Goal: Task Accomplishment & Management: Manage account settings

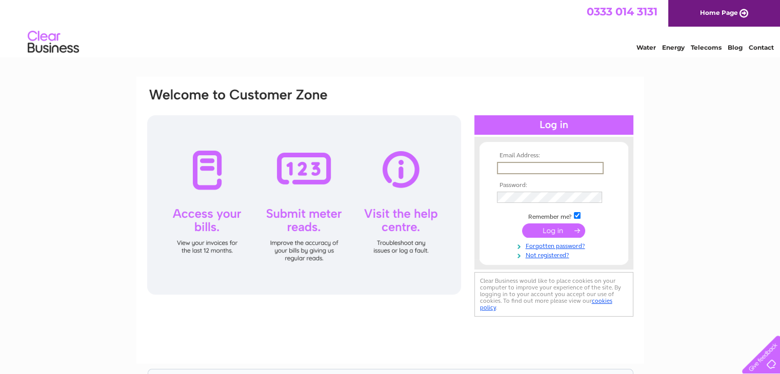
click at [576, 165] on input "text" at bounding box center [550, 168] width 107 height 12
type input "dmpg2015@gmail.com"
click at [554, 232] on input "submit" at bounding box center [553, 229] width 63 height 14
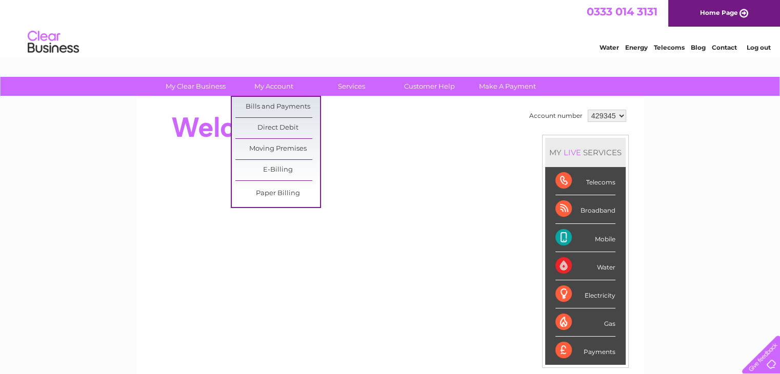
click at [263, 107] on link "Bills and Payments" at bounding box center [277, 107] width 85 height 21
click at [286, 106] on link "Bills and Payments" at bounding box center [277, 107] width 85 height 21
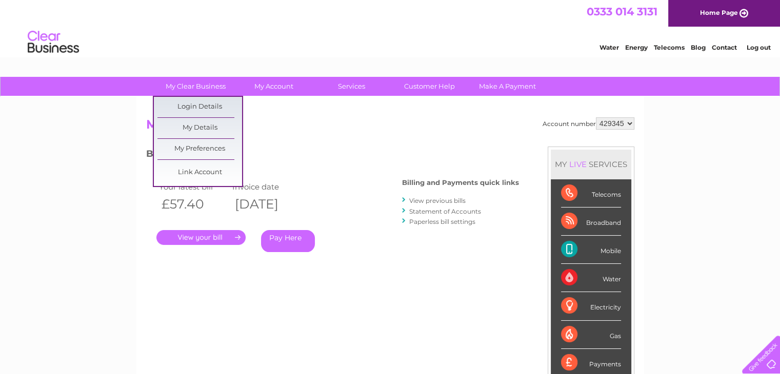
click at [198, 105] on link "Login Details" at bounding box center [199, 107] width 85 height 21
click at [209, 108] on link "Login Details" at bounding box center [199, 107] width 85 height 21
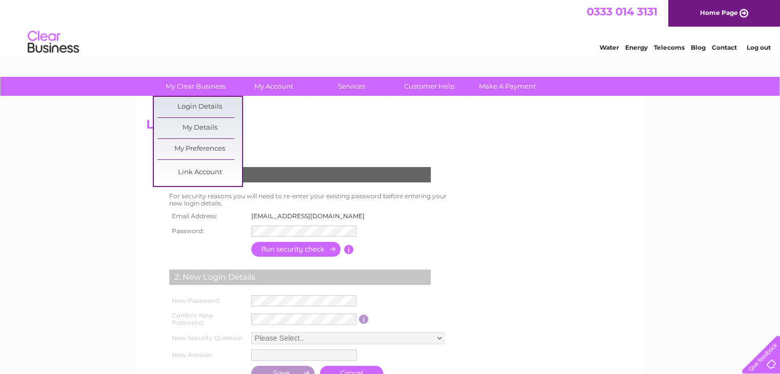
click at [192, 129] on link "My Details" at bounding box center [199, 128] width 85 height 21
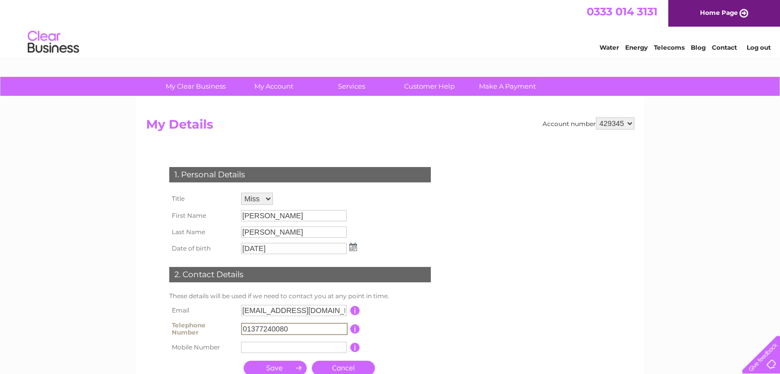
drag, startPoint x: 316, startPoint y: 326, endPoint x: 92, endPoint y: 340, distance: 224.0
click at [92, 340] on div "My Clear Business Login Details My Details My Preferences Link Account My Accou…" at bounding box center [390, 332] width 780 height 510
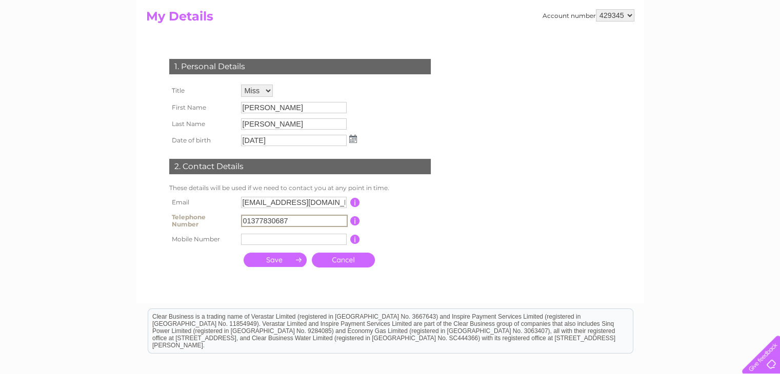
scroll to position [123, 0]
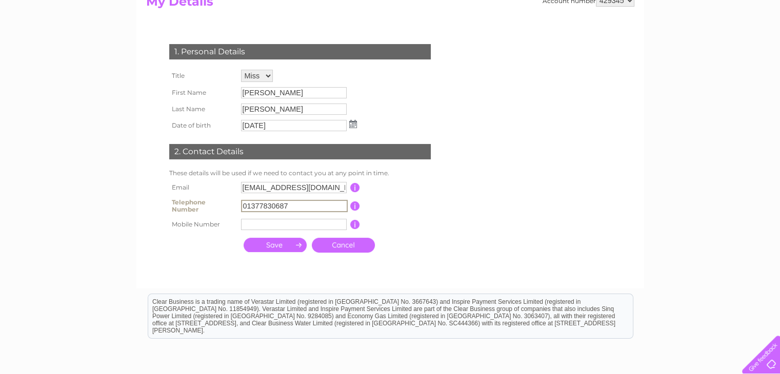
type input "01377830687"
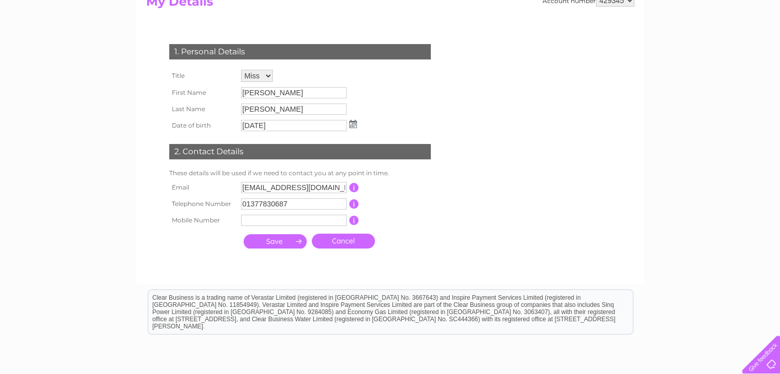
click at [271, 245] on input "submit" at bounding box center [275, 241] width 63 height 14
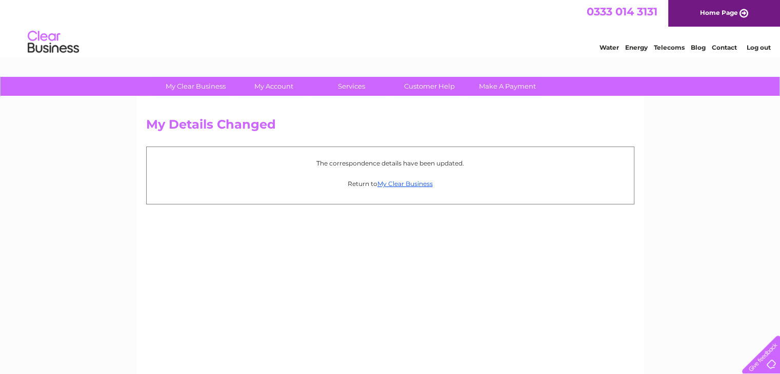
click at [406, 179] on p "Return to My Clear Business" at bounding box center [390, 184] width 477 height 10
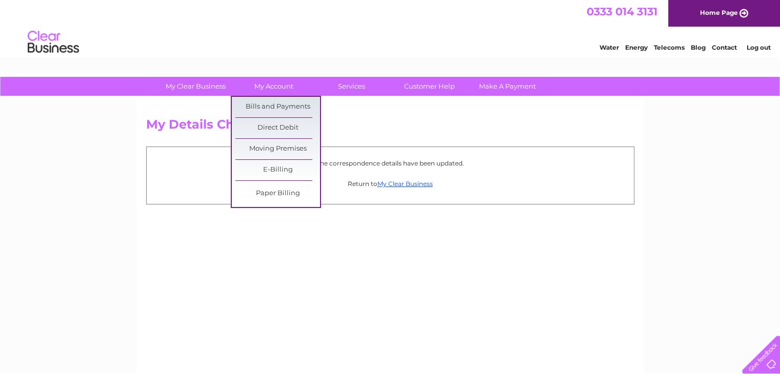
click at [272, 107] on link "Bills and Payments" at bounding box center [277, 107] width 85 height 21
click at [266, 99] on link "Bills and Payments" at bounding box center [277, 107] width 85 height 21
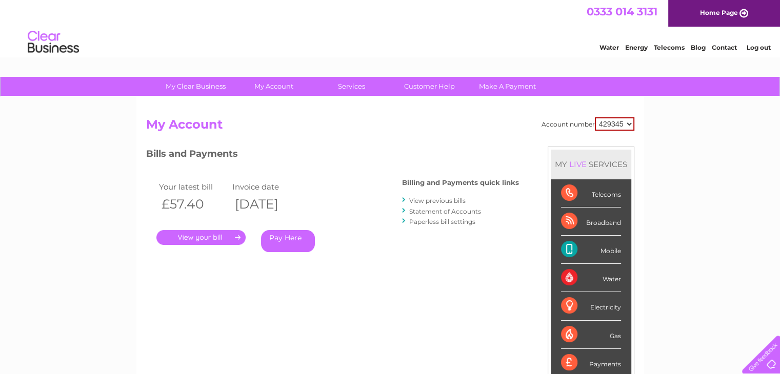
click at [185, 234] on link "." at bounding box center [200, 237] width 89 height 15
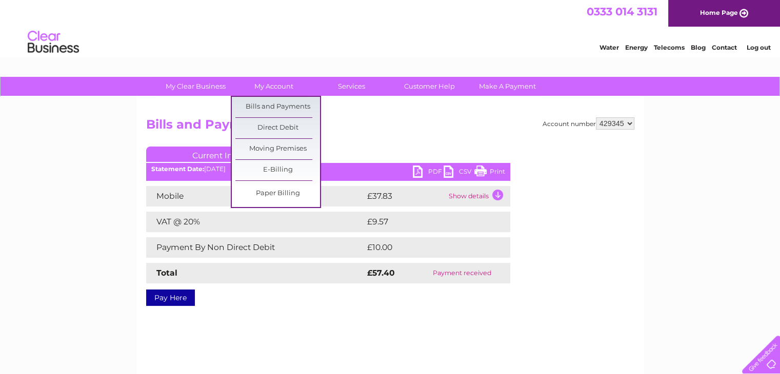
click at [271, 105] on link "Bills and Payments" at bounding box center [277, 107] width 85 height 21
